Goal: Task Accomplishment & Management: Complete application form

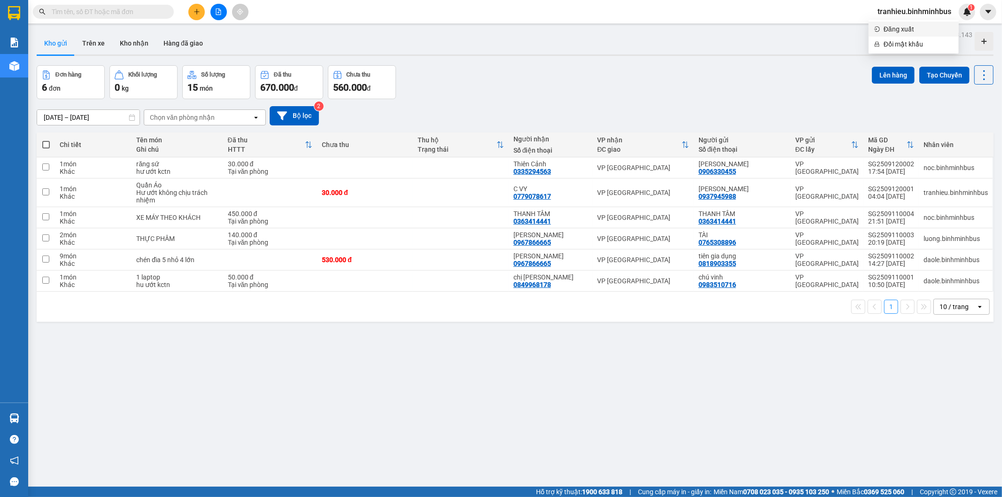
scroll to position [11689, 0]
click at [885, 29] on span "Đăng xuất" at bounding box center [919, 29] width 70 height 10
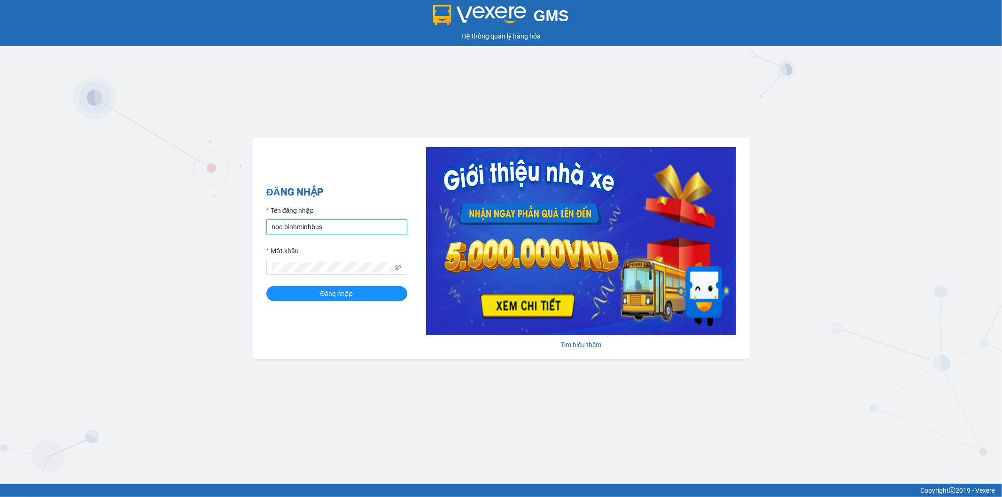
click at [280, 233] on input "noc.binhminhbus" at bounding box center [336, 226] width 141 height 15
type input "daole.binhminhbus"
click at [303, 262] on span at bounding box center [336, 267] width 141 height 15
type textarea "Ngocngoc@23"
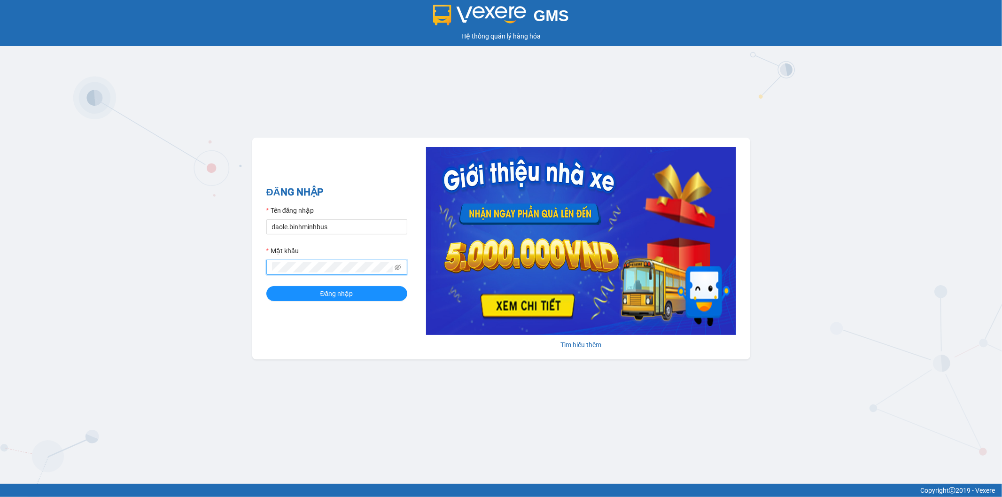
click at [266, 286] on button "Đăng nhập" at bounding box center [336, 293] width 141 height 15
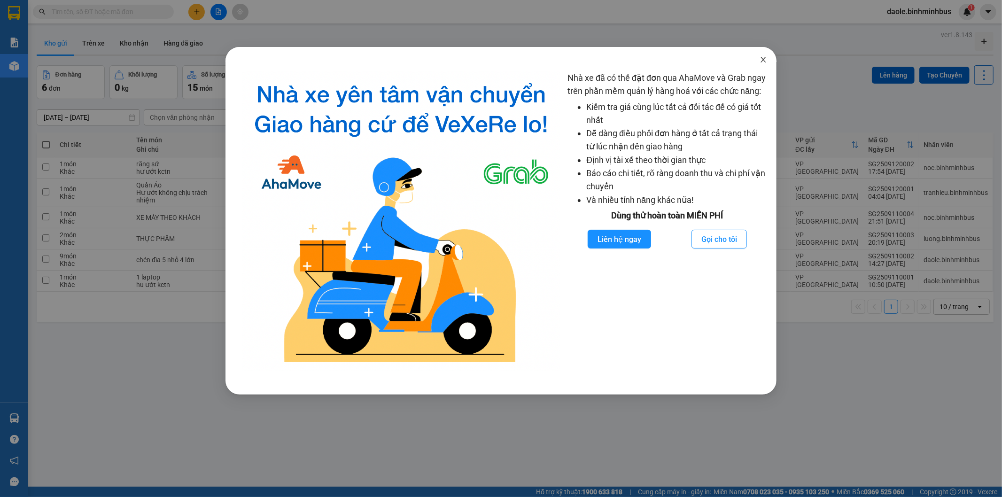
click at [760, 63] on icon "close" at bounding box center [764, 60] width 8 height 8
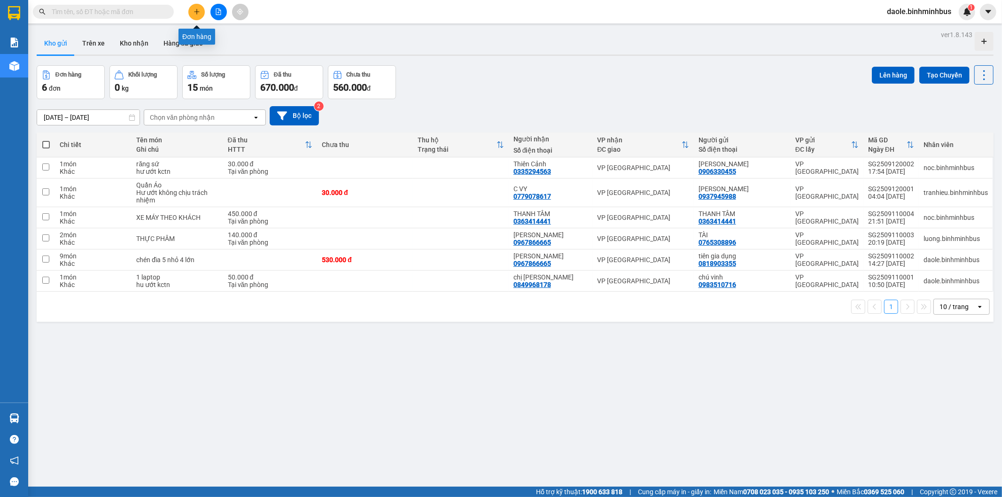
click at [196, 12] on icon "plus" at bounding box center [196, 11] width 5 height 0
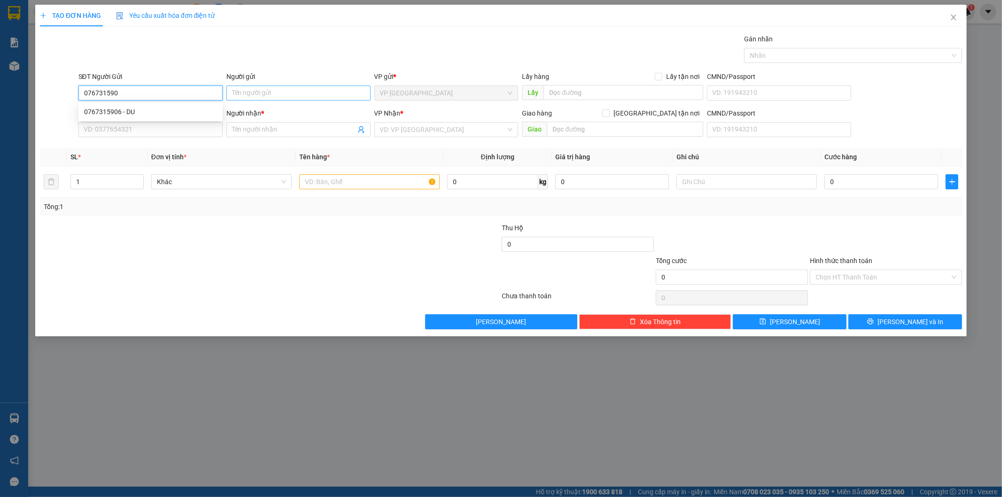
type input "0767315906"
click at [149, 116] on div "0767315906 - DU" at bounding box center [150, 112] width 133 height 10
type input "DU"
type input "0983948547"
type input "A KHẢI"
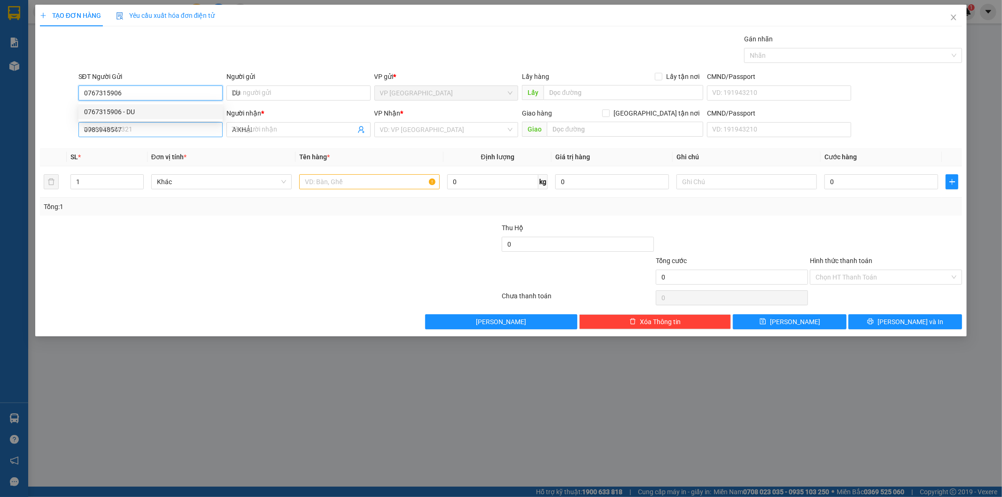
type input "200.000"
type input "0767315906"
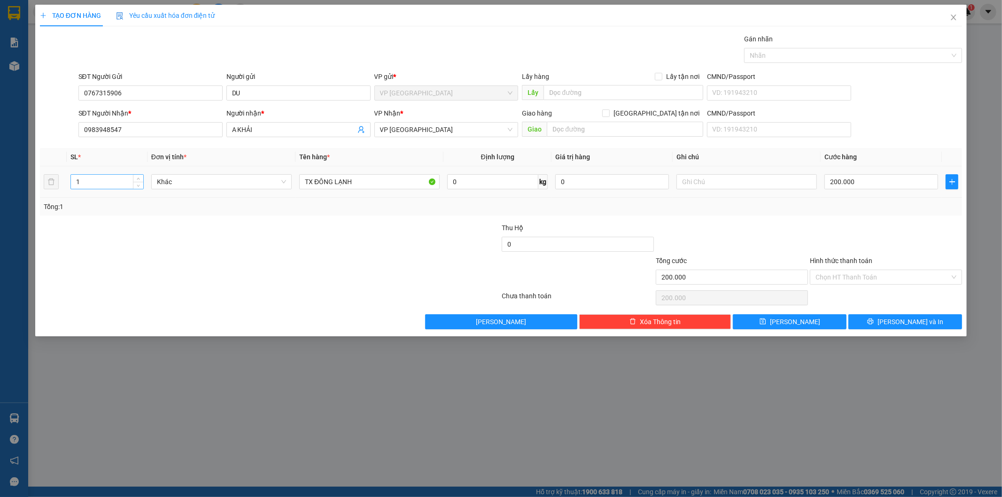
click at [111, 179] on input "1" at bounding box center [107, 182] width 72 height 14
click at [500, 129] on span "VP [GEOGRAPHIC_DATA]" at bounding box center [446, 130] width 133 height 14
click at [409, 162] on div "VP [GEOGRAPHIC_DATA]" at bounding box center [446, 163] width 133 height 10
click at [414, 268] on div at bounding box center [424, 272] width 154 height 33
click at [874, 326] on span "printer" at bounding box center [871, 322] width 7 height 8
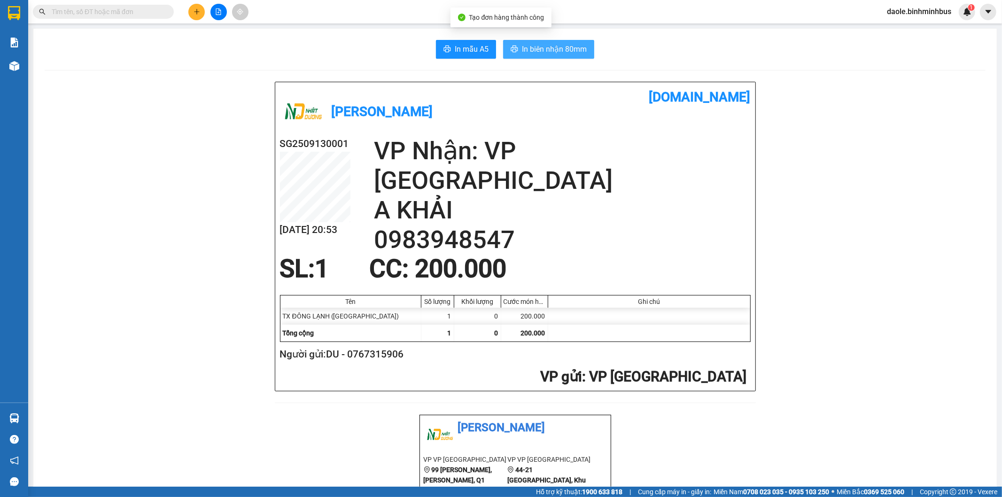
click at [559, 49] on span "In biên nhận 80mm" at bounding box center [554, 49] width 65 height 12
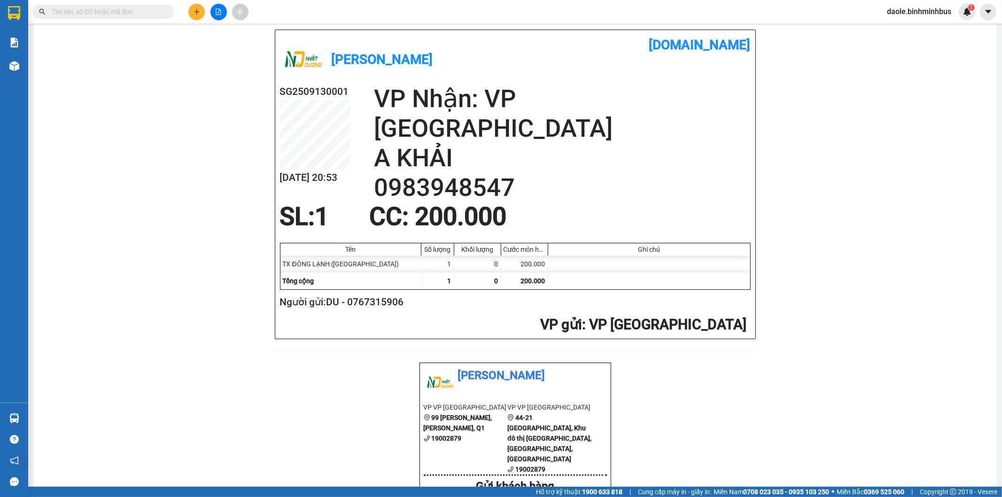
click at [433, 52] on b "[PERSON_NAME]" at bounding box center [383, 60] width 102 height 16
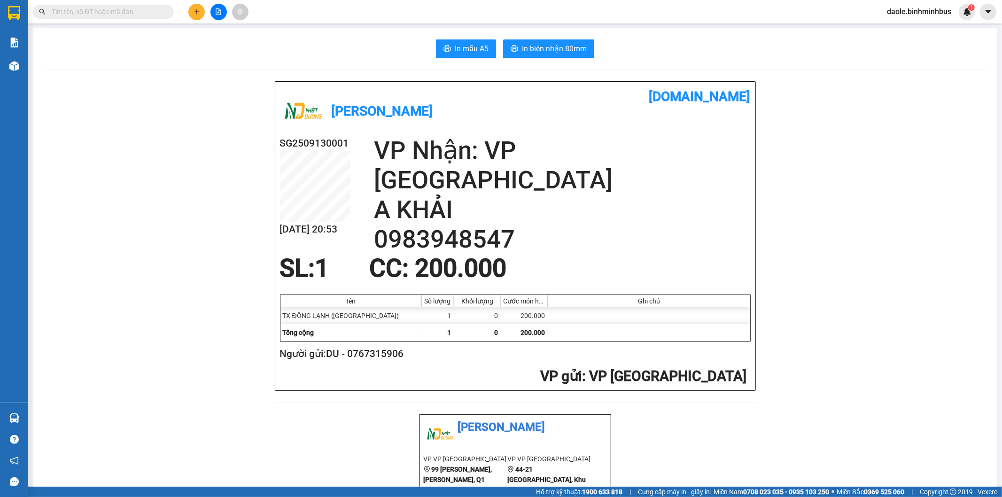
scroll to position [0, 0]
click at [468, 44] on span "In mẫu A5" at bounding box center [472, 49] width 34 height 12
